Goal: Navigation & Orientation: Find specific page/section

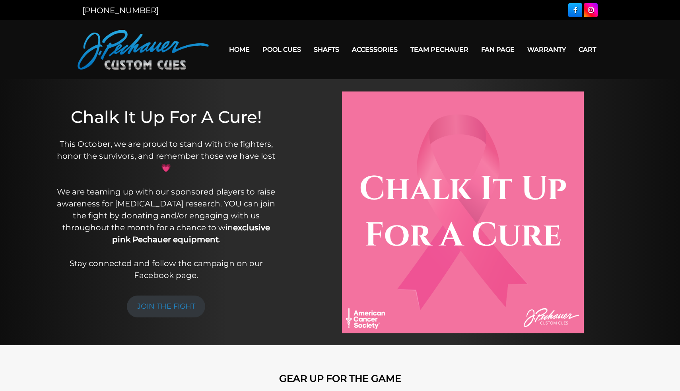
click at [429, 49] on link "Team Pechauer" at bounding box center [439, 49] width 71 height 20
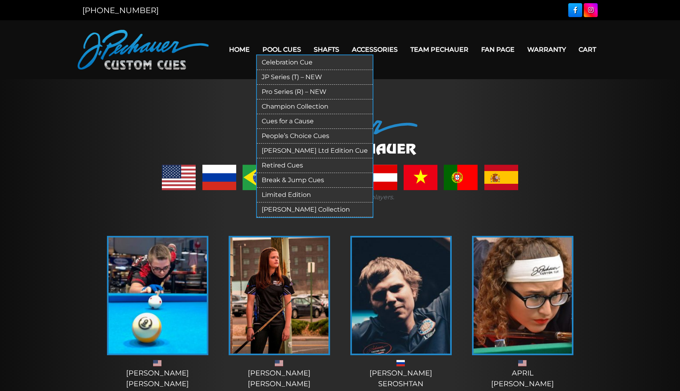
click at [279, 79] on link "JP Series (T) – NEW" at bounding box center [315, 77] width 116 height 15
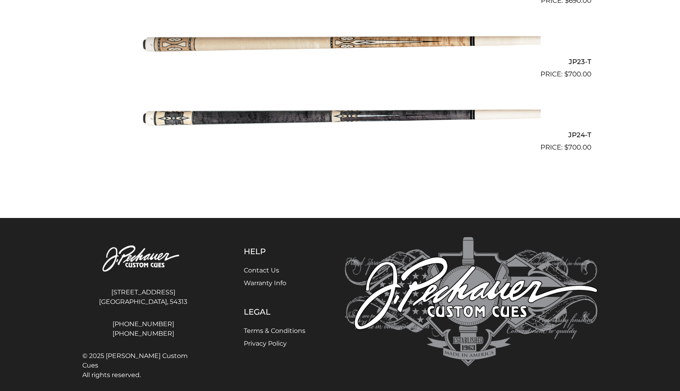
scroll to position [1863, 0]
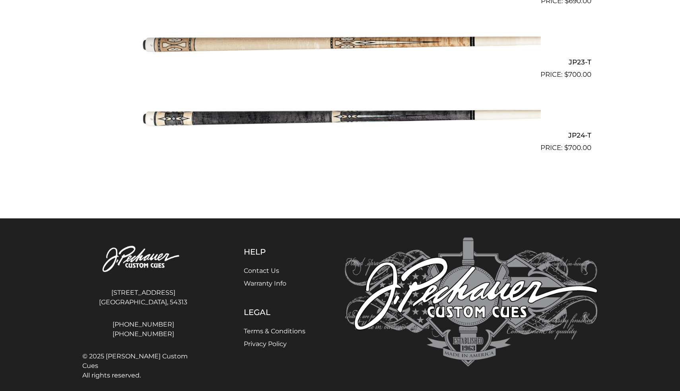
click at [144, 252] on img at bounding box center [143, 259] width 122 height 44
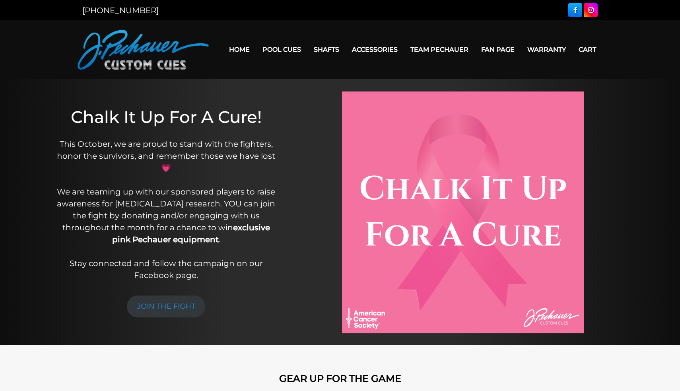
click at [230, 49] on link "Home" at bounding box center [239, 49] width 33 height 20
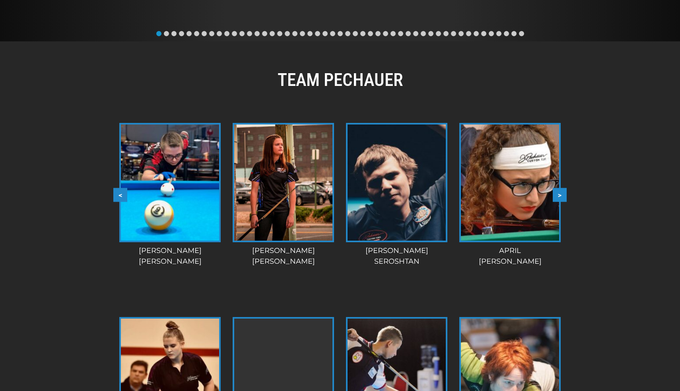
scroll to position [662, 0]
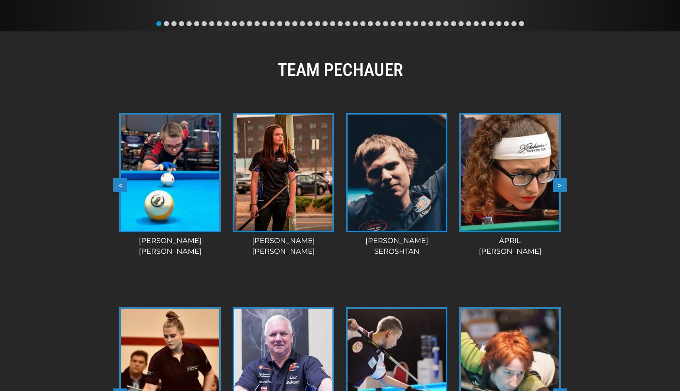
click at [179, 190] on img at bounding box center [170, 172] width 98 height 116
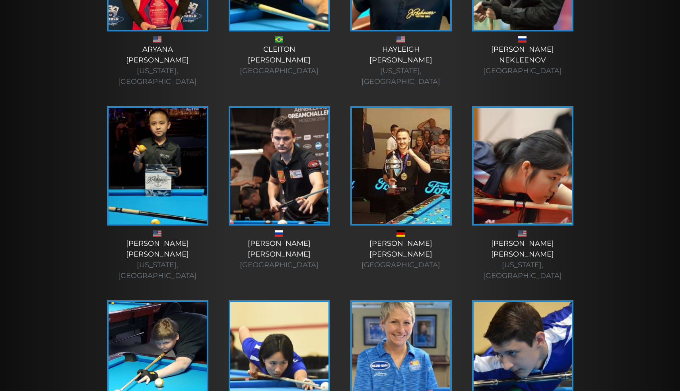
scroll to position [519, 0]
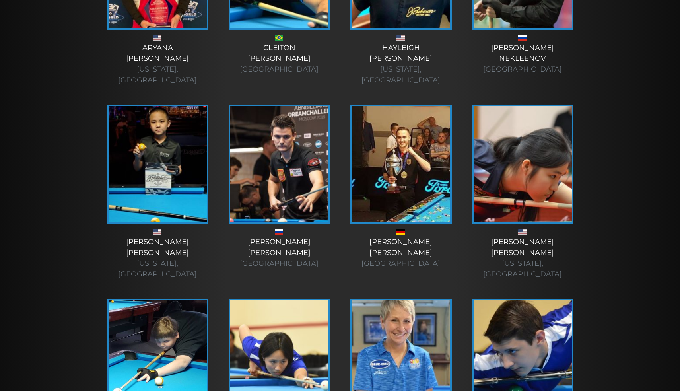
click at [179, 237] on div "[PERSON_NAME] [US_STATE], [GEOGRAPHIC_DATA]" at bounding box center [158, 258] width 106 height 43
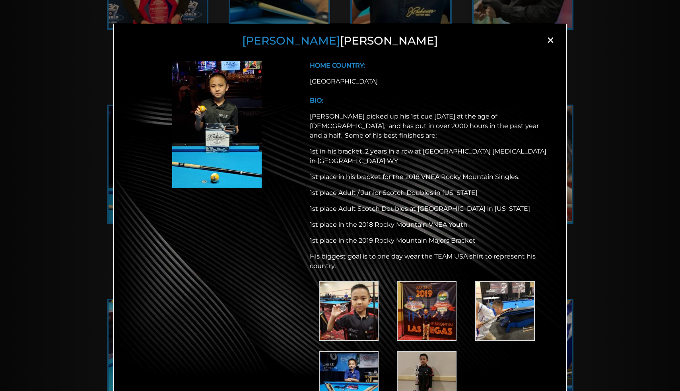
click at [551, 43] on span "×" at bounding box center [550, 40] width 12 height 12
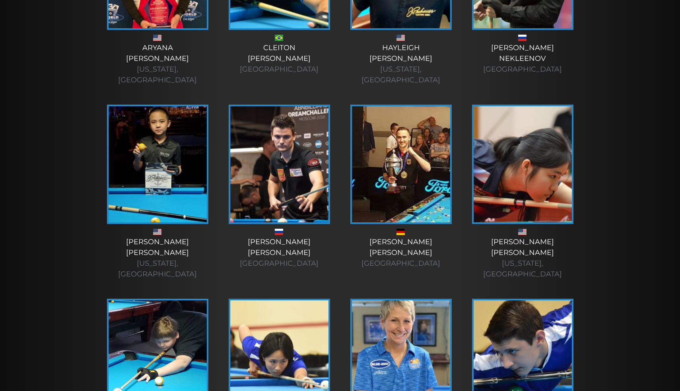
click at [267, 183] on img at bounding box center [279, 164] width 98 height 116
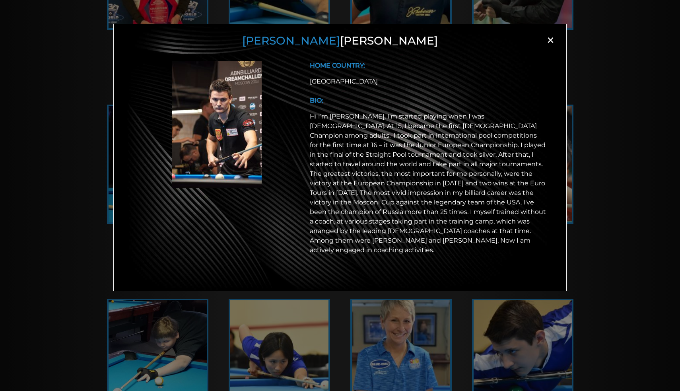
click at [549, 42] on span "×" at bounding box center [550, 40] width 12 height 12
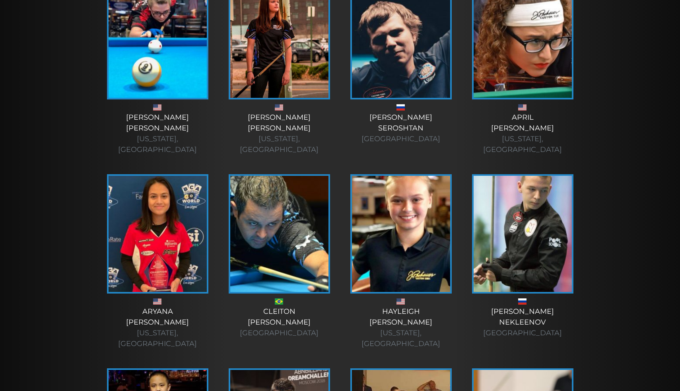
scroll to position [226, 0]
